Goal: Task Accomplishment & Management: Use online tool/utility

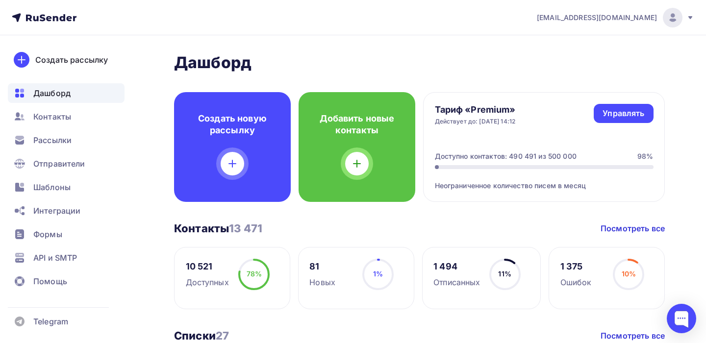
click at [692, 18] on icon at bounding box center [691, 18] width 8 height 8
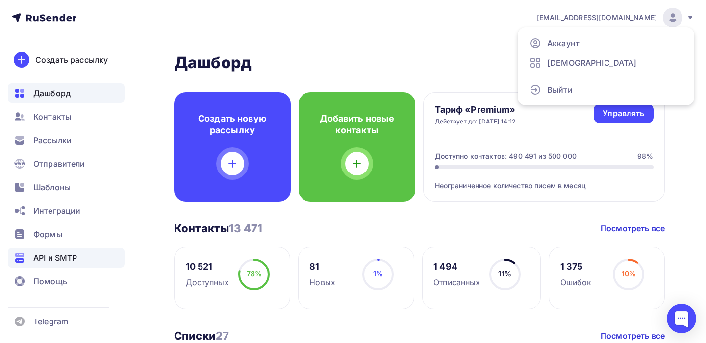
click at [58, 253] on span "API и SMTP" at bounding box center [55, 258] width 44 height 12
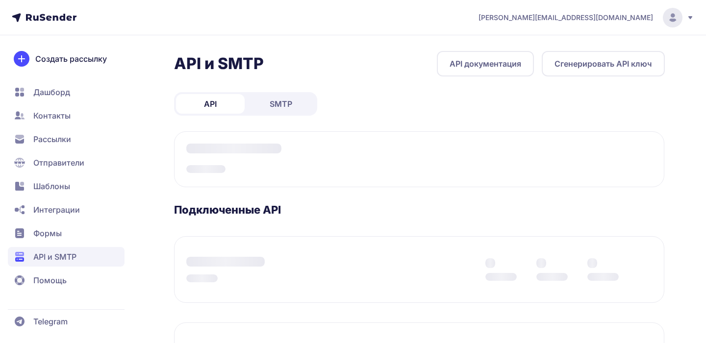
click at [274, 112] on link "SMTP" at bounding box center [281, 104] width 69 height 20
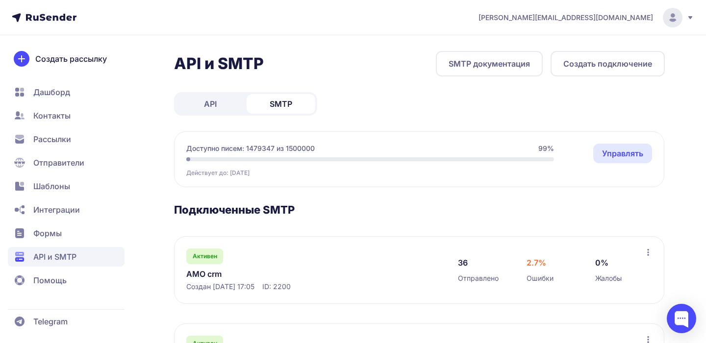
click at [210, 104] on span "API" at bounding box center [210, 104] width 13 height 12
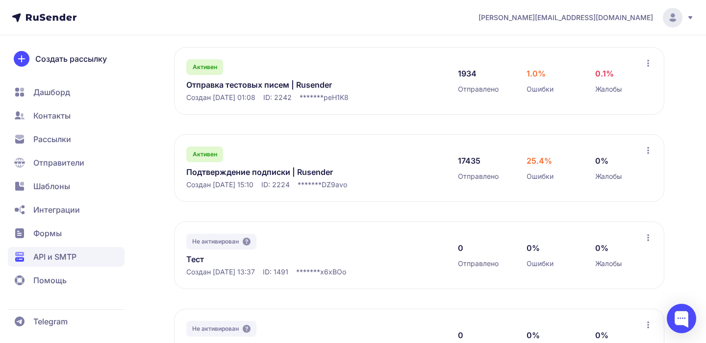
scroll to position [191, 0]
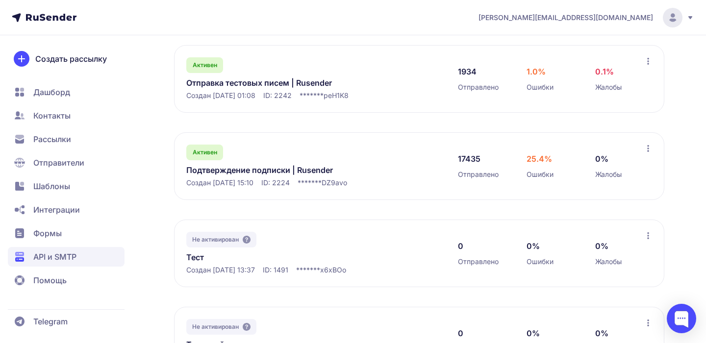
click at [284, 172] on link "Подтверждение подписки | Rusender" at bounding box center [286, 170] width 201 height 12
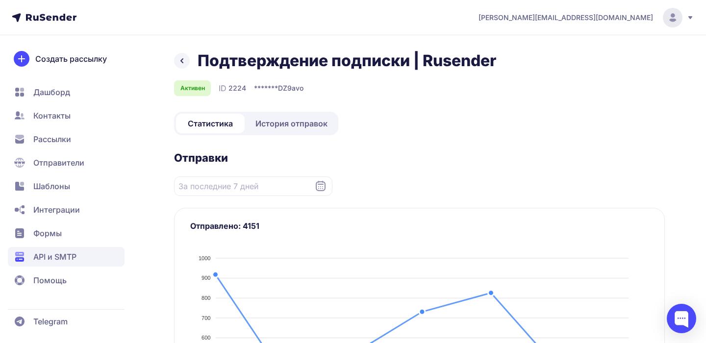
click at [320, 182] on icon at bounding box center [321, 186] width 12 height 12
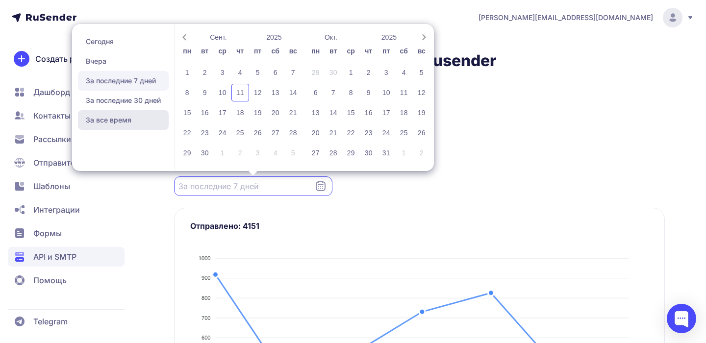
click at [138, 117] on span "За все время" at bounding box center [123, 120] width 91 height 20
type input "[DATE] - [DATE]"
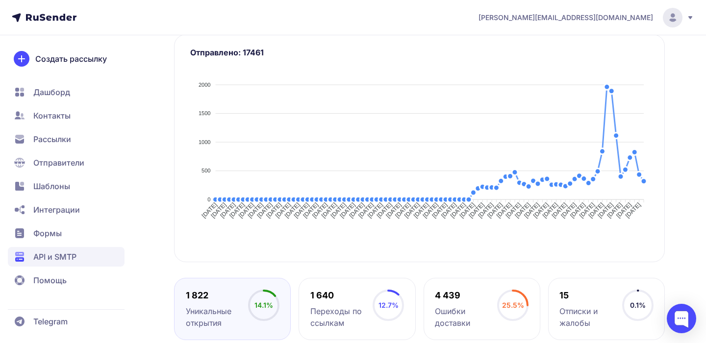
scroll to position [174, 0]
